Goal: Task Accomplishment & Management: Manage account settings

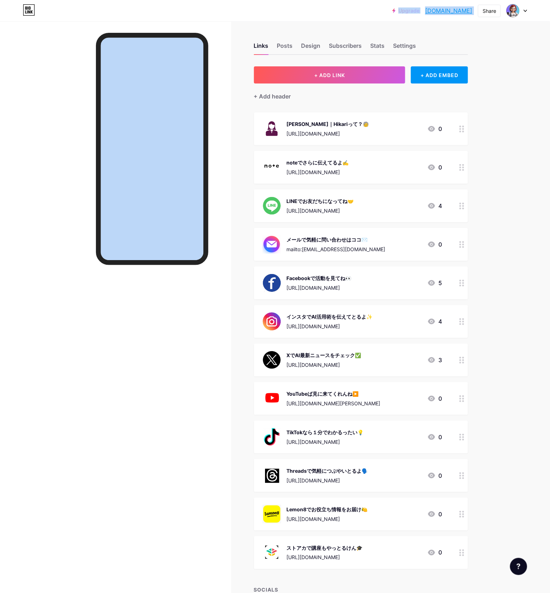
drag, startPoint x: 237, startPoint y: 2, endPoint x: 249, endPoint y: -132, distance: 134.7
click at [249, 0] on html "Upgrade [DOMAIN_NAME]... [DOMAIN_NAME] Share Switch accounts tomoniai｜シン・シニア [D…" at bounding box center [275, 326] width 550 height 652
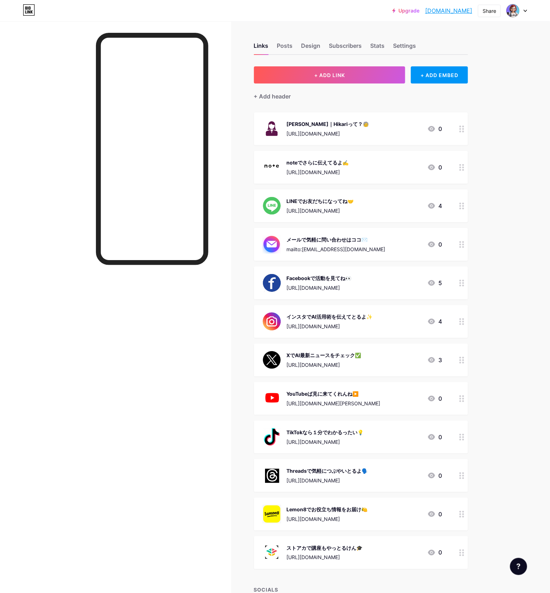
click at [299, 163] on div "noteでさらに伝えてるよ✍️" at bounding box center [318, 162] width 62 height 7
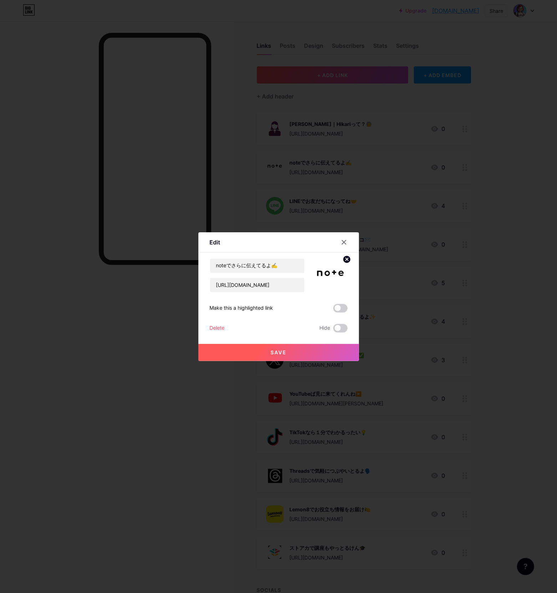
click at [379, 234] on div at bounding box center [278, 296] width 557 height 593
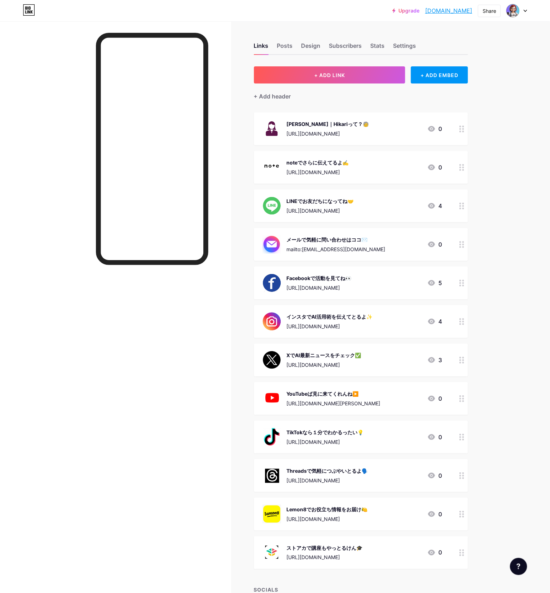
click at [281, 202] on img at bounding box center [272, 206] width 19 height 19
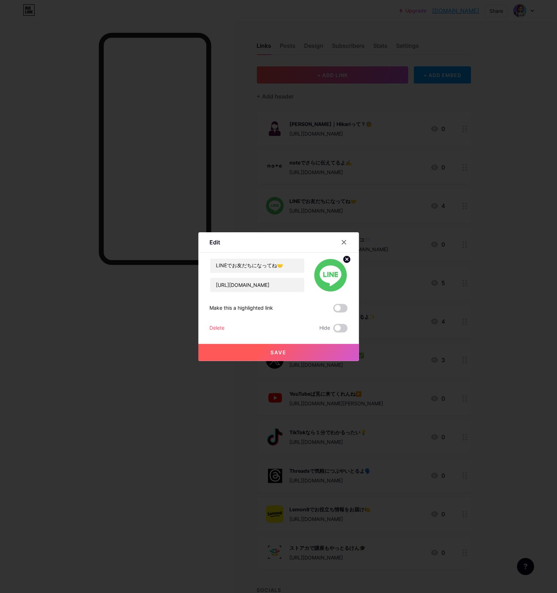
click at [208, 146] on div at bounding box center [278, 296] width 557 height 593
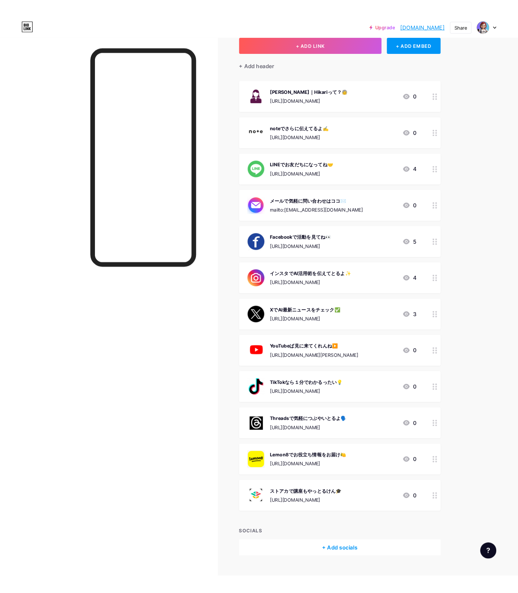
scroll to position [58, 0]
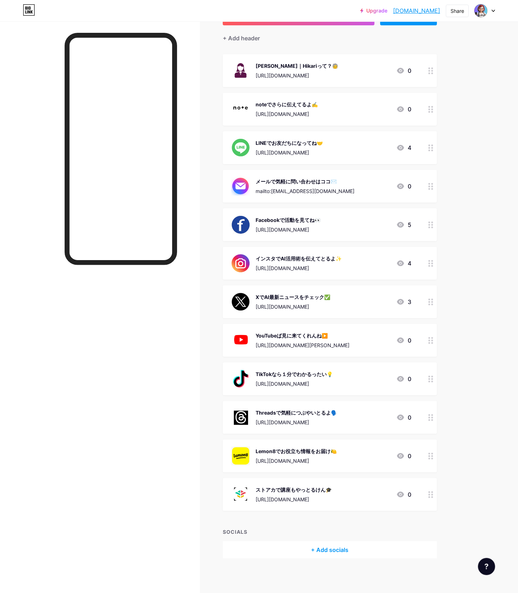
click at [286, 111] on div "[URL][DOMAIN_NAME]" at bounding box center [287, 113] width 62 height 7
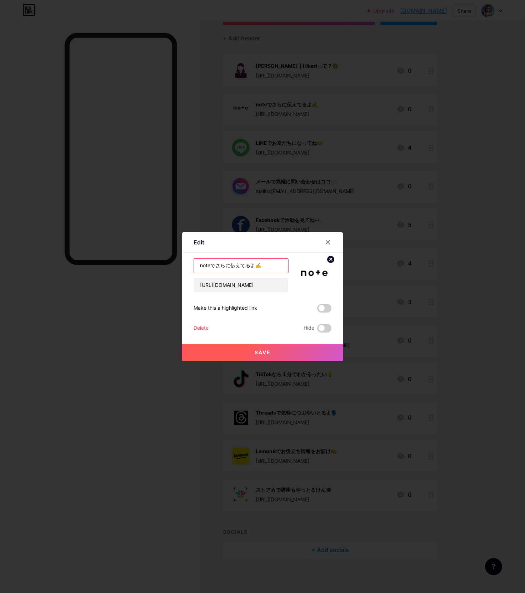
click at [213, 267] on input "noteでさらに伝えてるよ✍️" at bounding box center [241, 266] width 94 height 14
type input "note｜さらに伝えてるよ✍️"
click at [328, 244] on icon at bounding box center [328, 242] width 6 height 6
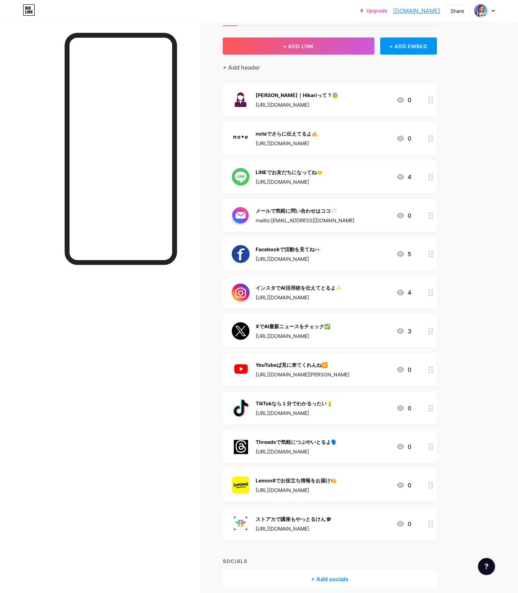
scroll to position [0, 0]
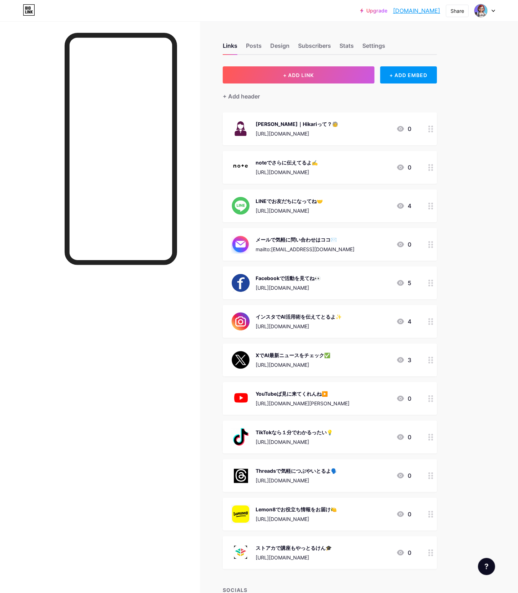
click at [20, 26] on div at bounding box center [100, 317] width 200 height 593
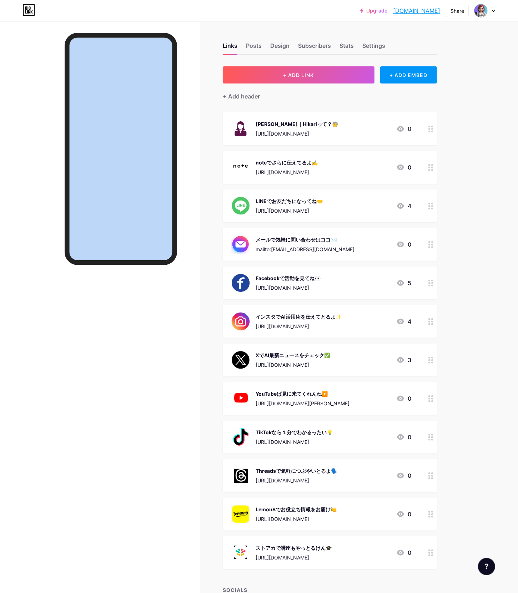
click at [123, 0] on html "Upgrade [DOMAIN_NAME]... [DOMAIN_NAME] Share Switch accounts tomoniai｜シン・シニア [D…" at bounding box center [259, 326] width 518 height 652
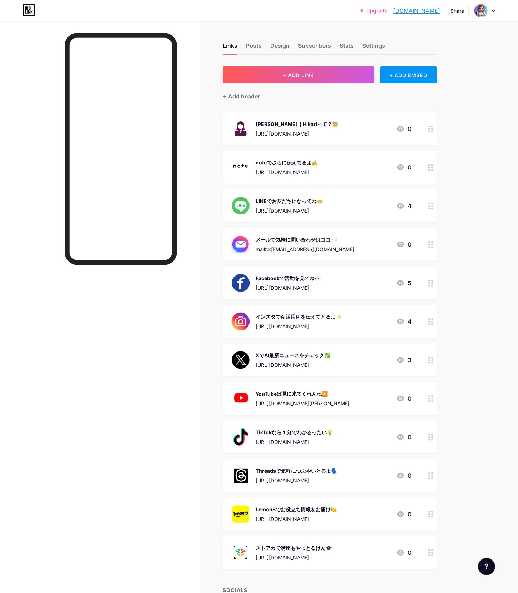
click at [448, 93] on div "Links Posts Design Subscribers Stats Settings + ADD LINK + ADD EMBED + Add head…" at bounding box center [233, 336] width 467 height 631
click at [475, 353] on div "Upgrade [DOMAIN_NAME]... [DOMAIN_NAME] Share Switch accounts tomoniai｜シン・シニア [D…" at bounding box center [259, 326] width 518 height 652
click at [263, 356] on div "XでAI最新ニュースをチェック✅" at bounding box center [293, 354] width 75 height 7
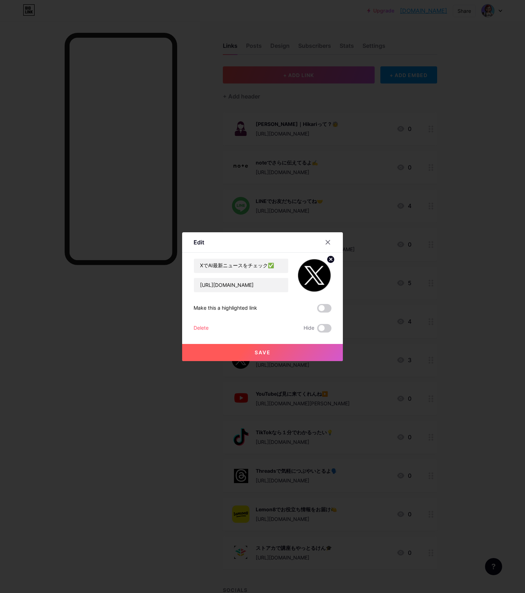
drag, startPoint x: 431, startPoint y: 250, endPoint x: 393, endPoint y: 227, distance: 44.7
click at [393, 227] on div at bounding box center [262, 296] width 525 height 593
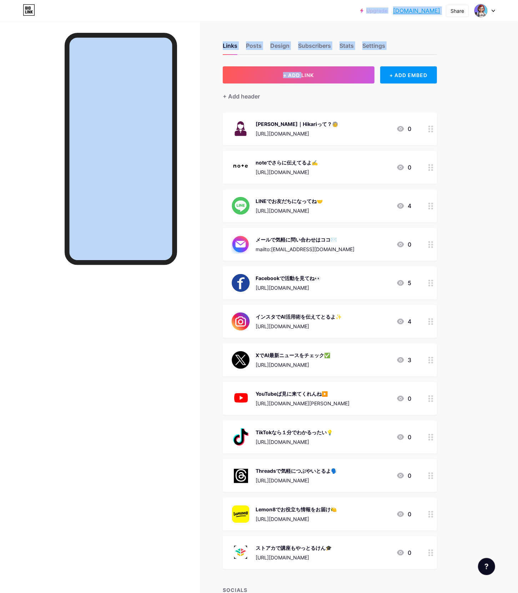
drag, startPoint x: 263, startPoint y: 4, endPoint x: 301, endPoint y: 58, distance: 65.9
click at [301, 58] on div "Upgrade [DOMAIN_NAME]... [DOMAIN_NAME] Share Switch accounts tomoniai｜シン・シニア [D…" at bounding box center [259, 326] width 518 height 652
drag, startPoint x: 179, startPoint y: 2, endPoint x: 209, endPoint y: 84, distance: 87.5
click at [209, 84] on div "Upgrade [DOMAIN_NAME]... [DOMAIN_NAME] Share Switch accounts tomoniai｜シン・シニア [D…" at bounding box center [259, 326] width 518 height 652
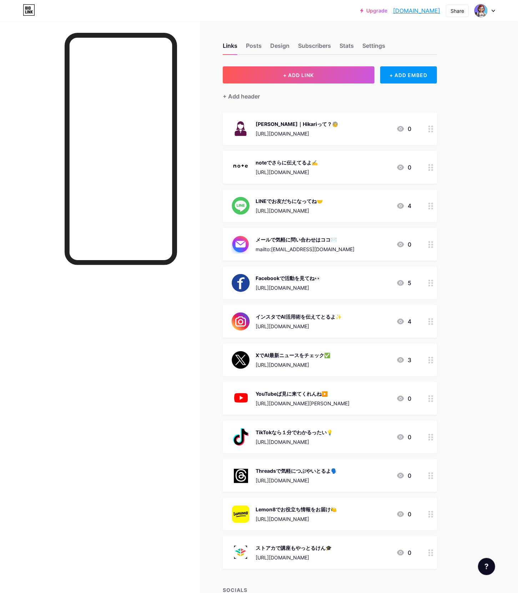
click at [304, 7] on div "Upgrade [DOMAIN_NAME]... [DOMAIN_NAME] Share Switch accounts tomoniai｜シン・シニア [D…" at bounding box center [259, 10] width 518 height 13
